Goal: Find specific page/section: Find specific page/section

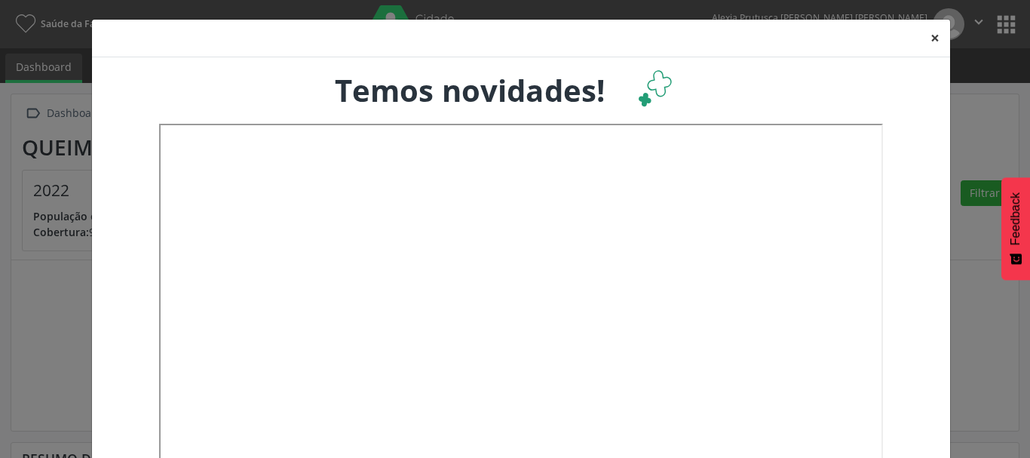
click at [924, 41] on button "×" at bounding box center [935, 38] width 30 height 37
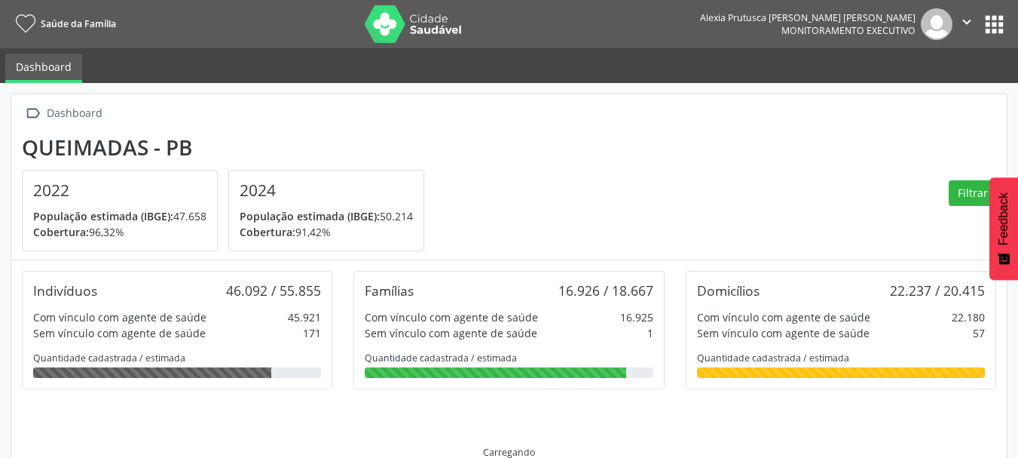
click at [987, 29] on button "apps" at bounding box center [994, 24] width 26 height 26
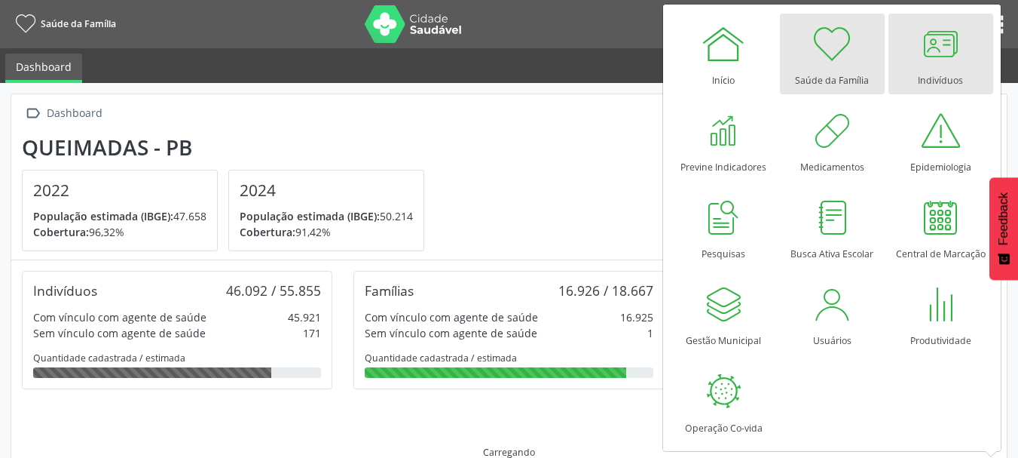
click at [929, 42] on div at bounding box center [940, 43] width 45 height 45
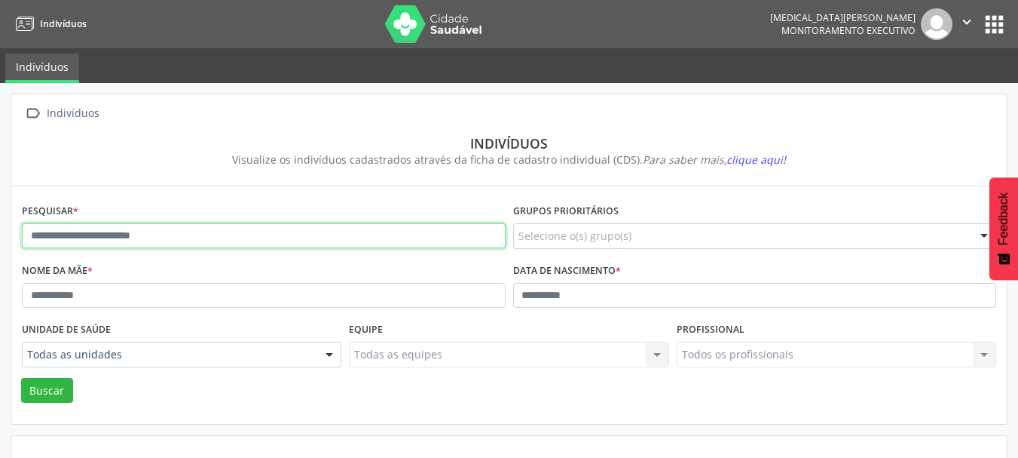
click at [231, 243] on input "text" at bounding box center [264, 236] width 484 height 26
type input "**********"
click at [21, 378] on button "Buscar" at bounding box center [47, 391] width 52 height 26
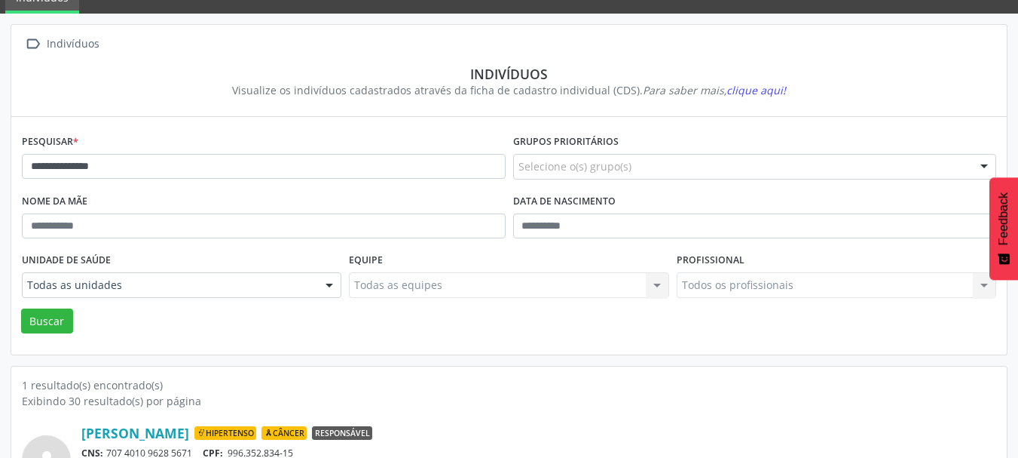
scroll to position [151, 0]
